Goal: Transaction & Acquisition: Obtain resource

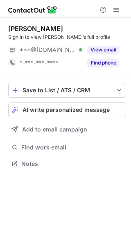
scroll to position [158, 131]
click at [107, 50] on button "View email" at bounding box center [103, 50] width 32 height 8
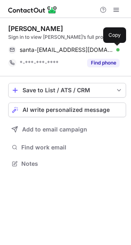
click at [115, 49] on span at bounding box center [115, 50] width 7 height 7
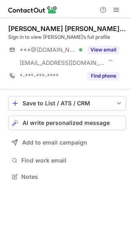
scroll to position [171, 131]
click at [109, 53] on button "View email" at bounding box center [103, 50] width 32 height 8
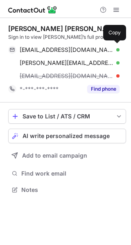
scroll to position [184, 131]
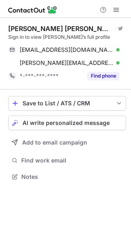
scroll to position [171, 131]
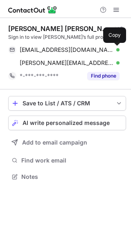
click at [112, 49] on span at bounding box center [115, 50] width 7 height 7
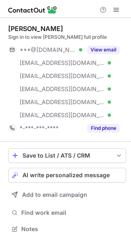
scroll to position [223, 131]
click at [110, 47] on button "View email" at bounding box center [103, 50] width 32 height 8
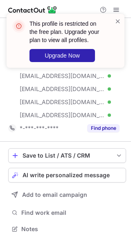
click at [118, 21] on span at bounding box center [117, 21] width 7 height 8
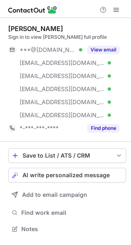
click at [115, 51] on button "View email" at bounding box center [103, 50] width 32 height 8
